Goal: Communication & Community: Answer question/provide support

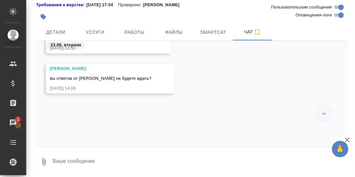
scroll to position [19206, 0]
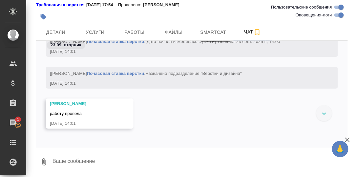
click at [102, 162] on textarea at bounding box center [200, 161] width 296 height 22
type textarea "Смотрю, на месте."
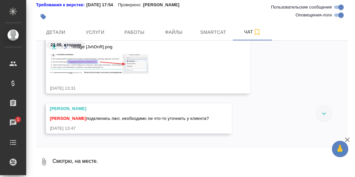
scroll to position [19049, 0]
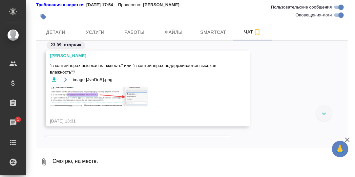
click at [100, 96] on img at bounding box center [99, 96] width 98 height 19
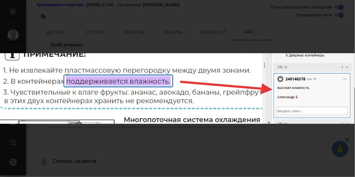
click at [161, 143] on div "image [JvhDnR].png 1 of 1" at bounding box center [177, 88] width 355 height 177
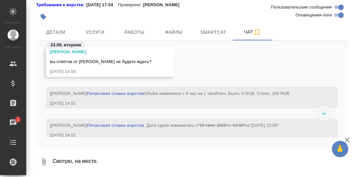
scroll to position [19285, 0]
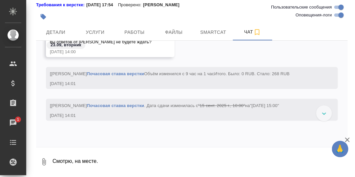
click at [88, 161] on textarea "Смотрю, на месте." at bounding box center [200, 161] width 296 height 22
click at [150, 160] on textarea "В контейнерах высокая влажность (без поддерживается)." at bounding box center [194, 161] width 285 height 22
click at [191, 161] on textarea "В контейнерах высокая влажность (без "поддерживается)." at bounding box center [194, 161] width 285 height 22
click at [199, 161] on textarea "В контейнерах высокая влажность (без "поддерживается")." at bounding box center [194, 161] width 285 height 22
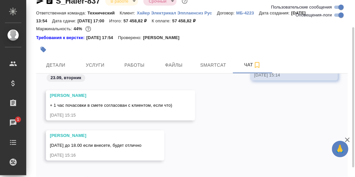
scroll to position [46, 0]
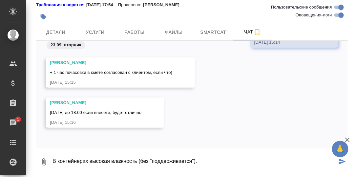
type textarea "В контейнерах высокая влажность (без "поддерживается")."
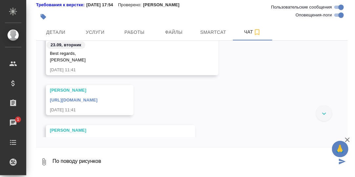
scroll to position [18197, 0]
click at [97, 100] on link "[URL][DOMAIN_NAME]" at bounding box center [74, 100] width 48 height 5
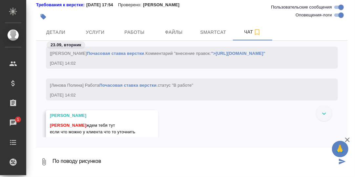
scroll to position [19677, 0]
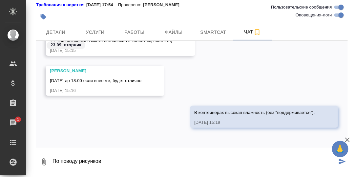
click at [135, 159] on textarea "По поводу рисунков" at bounding box center [194, 161] width 285 height 22
type textarea "По поводу рисунков стоит уточнить у клиента по поводу нестыковки."
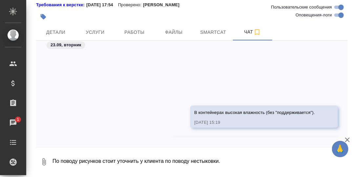
scroll to position [19709, 0]
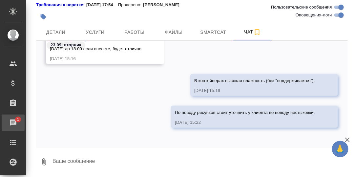
click at [11, 123] on div "Чаты" at bounding box center [5, 123] width 16 height 10
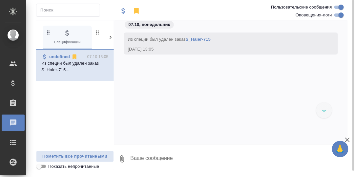
click at [110, 38] on icon at bounding box center [110, 37] width 2 height 3
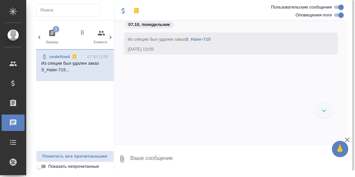
click at [51, 34] on icon "button" at bounding box center [52, 32] width 6 height 7
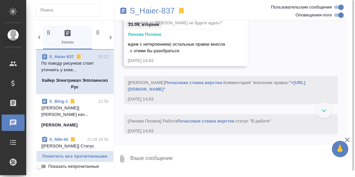
scroll to position [7001, 0]
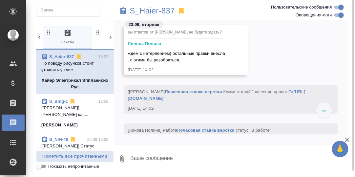
click at [179, 98] on link "">[URL][DOMAIN_NAME]"" at bounding box center [217, 94] width 178 height 11
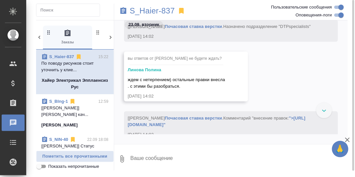
scroll to position [7008, 0]
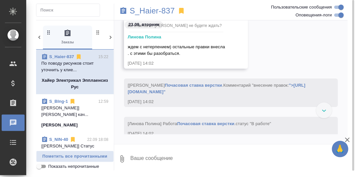
click at [182, 94] on link "">[URL][DOMAIN_NAME]"" at bounding box center [217, 88] width 178 height 11
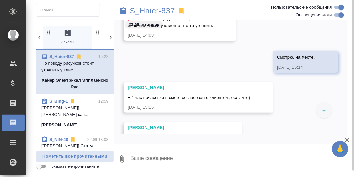
scroll to position [8081, 0]
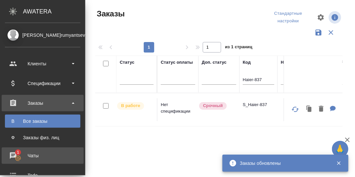
drag, startPoint x: 13, startPoint y: 153, endPoint x: 17, endPoint y: 154, distance: 3.4
click at [13, 153] on div "Чаты" at bounding box center [42, 155] width 75 height 10
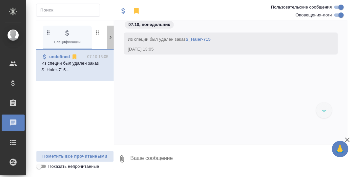
click at [112, 37] on icon at bounding box center [110, 37] width 7 height 7
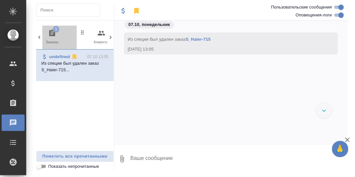
drag, startPoint x: 53, startPoint y: 30, endPoint x: 92, endPoint y: 62, distance: 49.4
click at [53, 30] on span "1" at bounding box center [56, 29] width 7 height 7
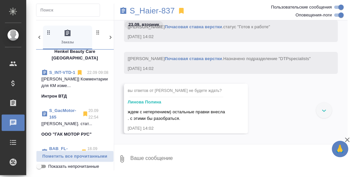
scroll to position [6866, 0]
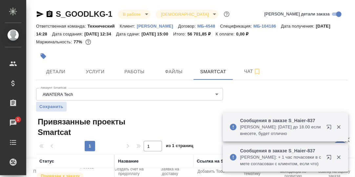
scroll to position [36, 0]
